Goal: Task Accomplishment & Management: Use online tool/utility

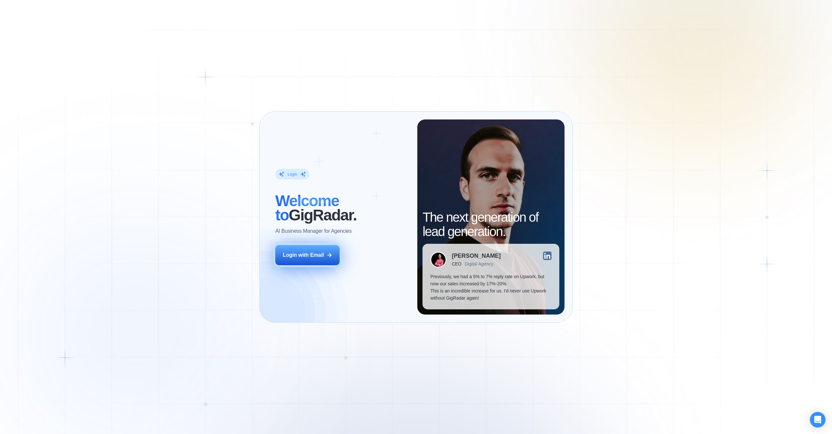
click at [315, 252] on div "Login with Email" at bounding box center [303, 255] width 41 height 7
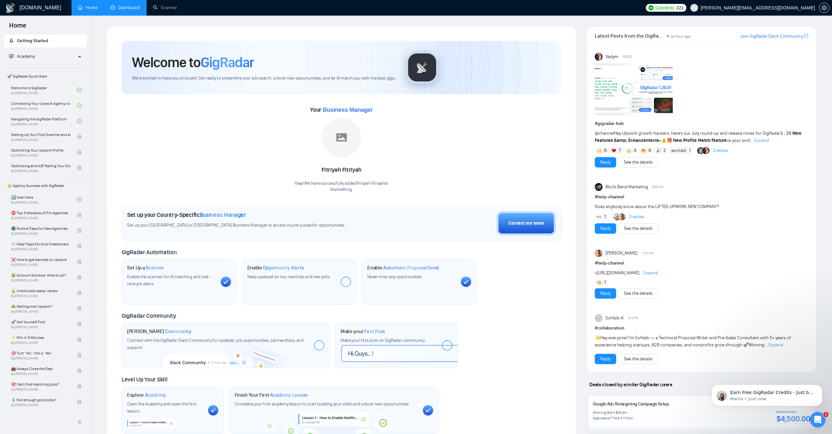
click at [133, 10] on link "Dashboard" at bounding box center [125, 8] width 30 height 6
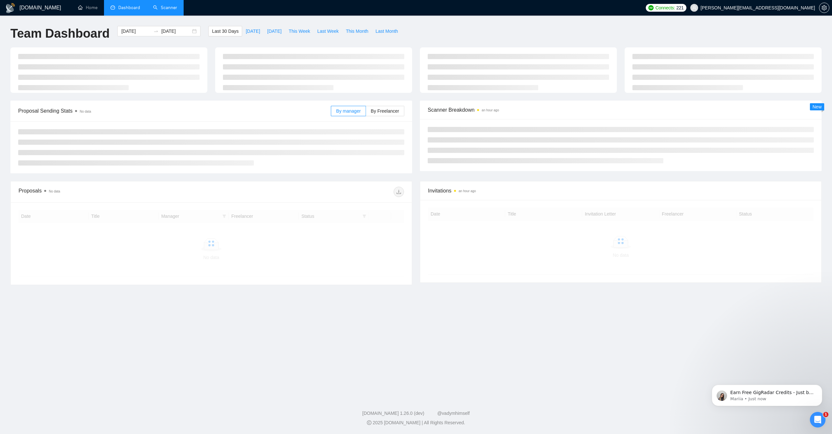
click at [166, 10] on link "Scanner" at bounding box center [165, 8] width 24 height 6
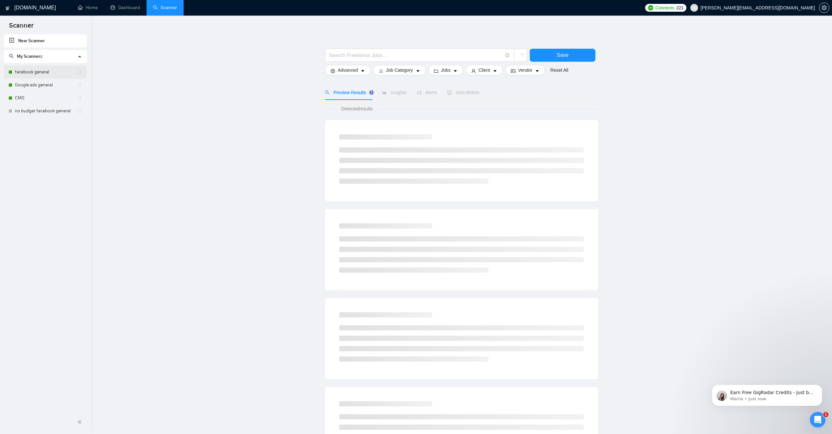
click at [46, 74] on link "facebook general" at bounding box center [46, 72] width 62 height 13
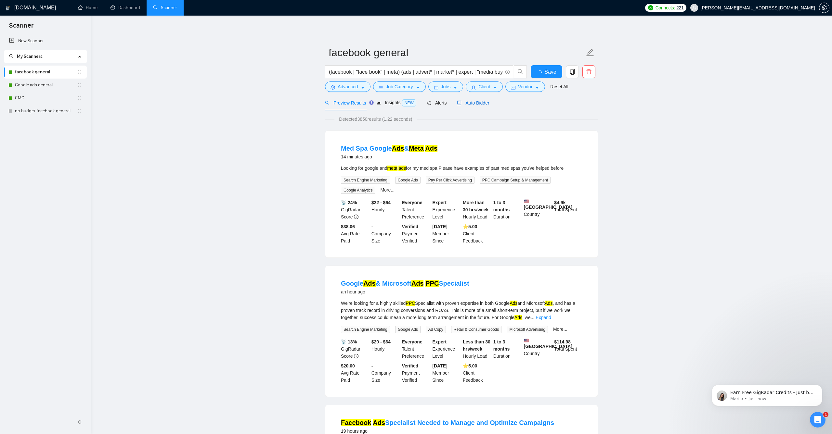
click at [474, 102] on span "Auto Bidder" at bounding box center [473, 102] width 32 height 5
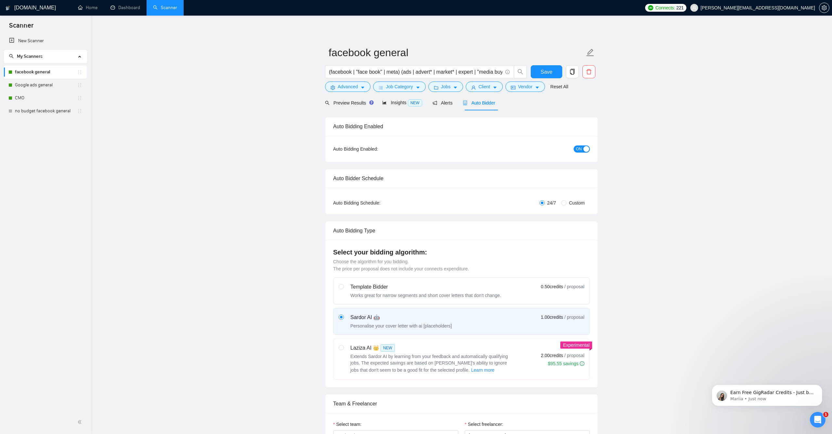
click at [582, 148] on button "ON" at bounding box center [581, 149] width 16 height 7
click at [38, 85] on link "Google ads general" at bounding box center [46, 85] width 62 height 13
click at [544, 72] on span "Save" at bounding box center [546, 72] width 12 height 8
click at [41, 83] on link "Google ads general" at bounding box center [46, 85] width 62 height 13
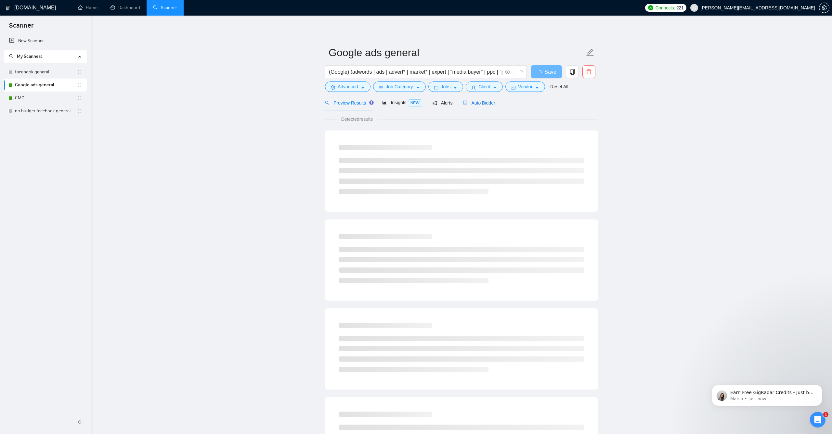
click at [495, 104] on span "Auto Bidder" at bounding box center [479, 102] width 32 height 5
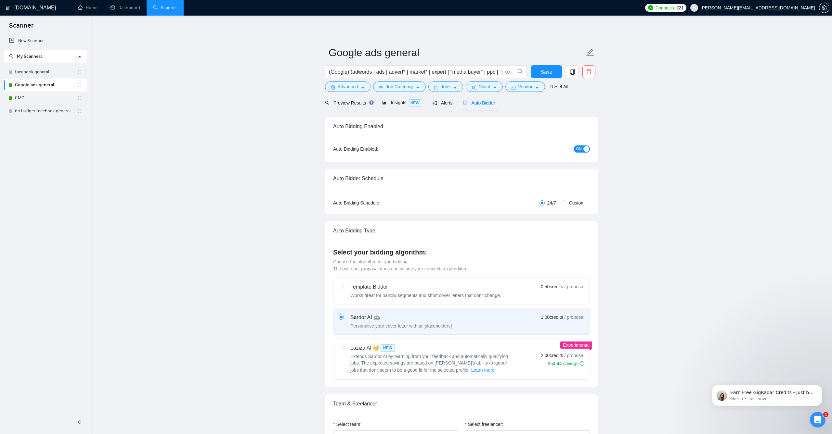
click at [583, 149] on div "button" at bounding box center [586, 149] width 6 height 6
click at [543, 74] on span "Save" at bounding box center [546, 72] width 12 height 8
click at [25, 97] on link "CMO" at bounding box center [46, 98] width 62 height 13
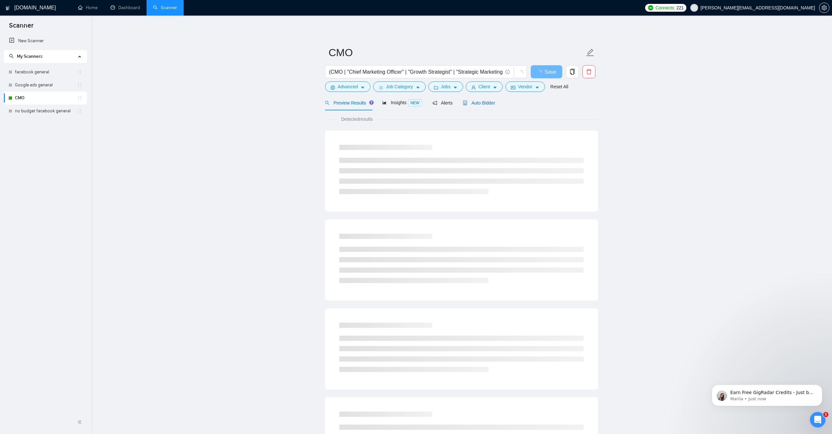
click at [493, 105] on span "Auto Bidder" at bounding box center [479, 102] width 32 height 5
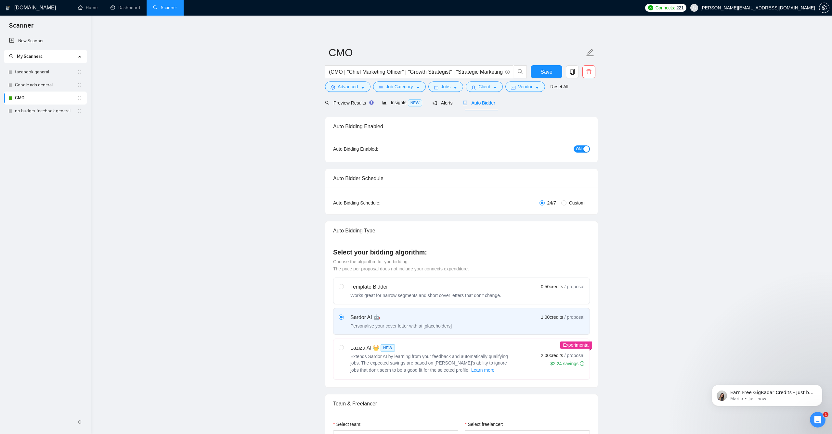
click at [587, 148] on div "button" at bounding box center [586, 149] width 6 height 6
click at [551, 75] on span "Save" at bounding box center [546, 72] width 12 height 8
